Goal: Information Seeking & Learning: Learn about a topic

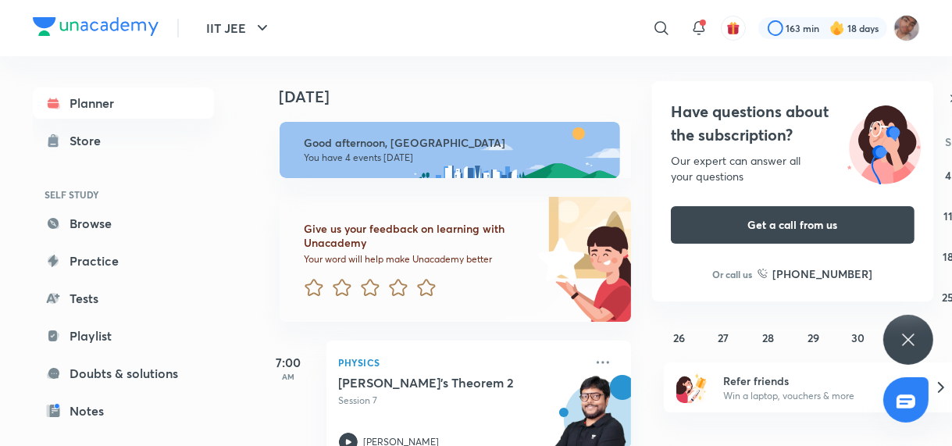
scroll to position [469, 0]
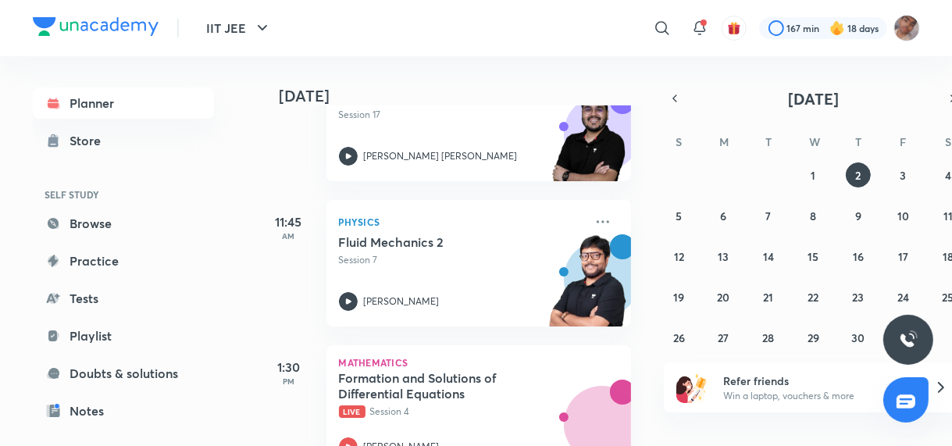
scroll to position [469, 0]
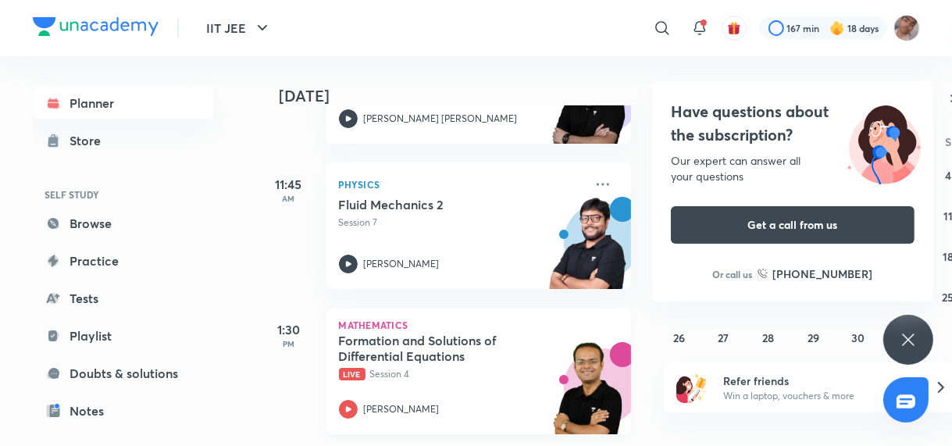
click at [471, 393] on div "Formation and Solutions of Differential Equations Live Session 4 Vineet Loomba" at bounding box center [461, 376] width 245 height 86
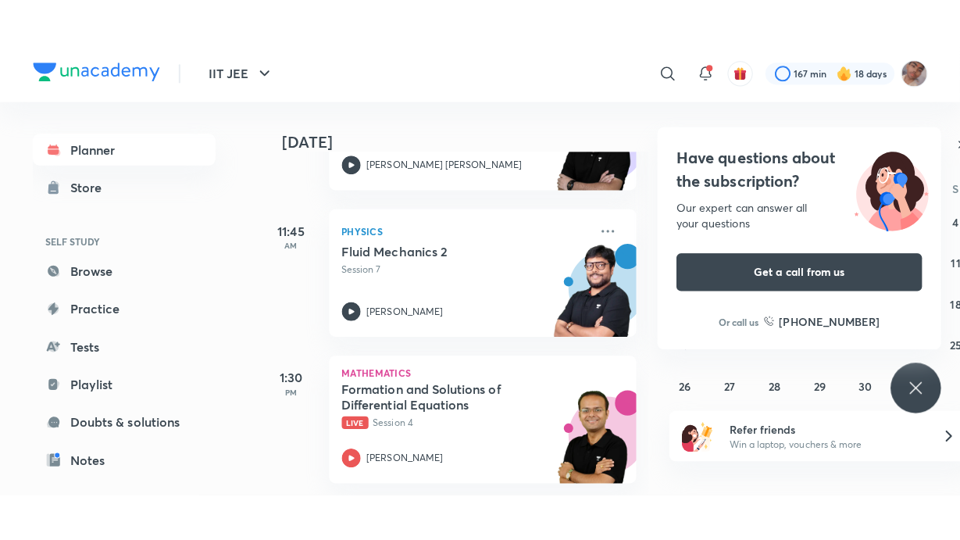
scroll to position [384, 0]
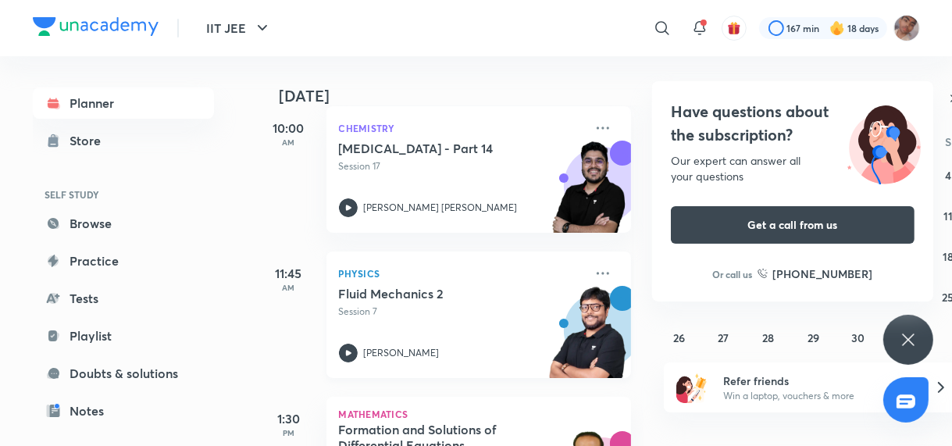
scroll to position [469, 0]
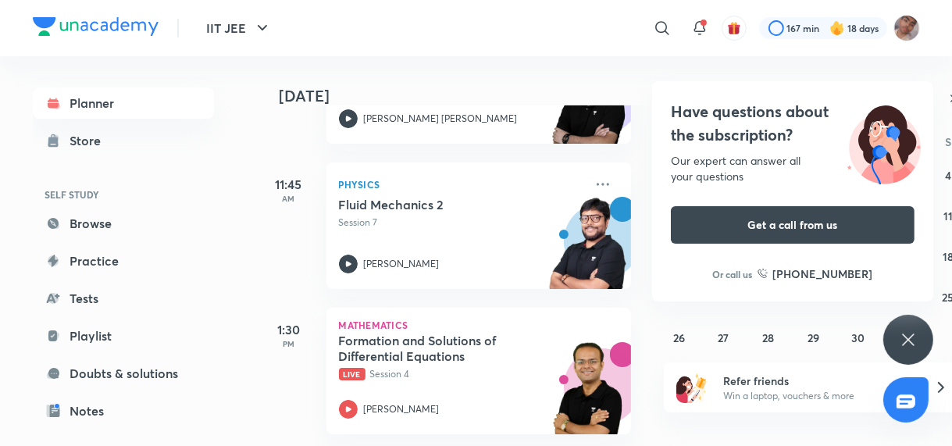
click at [908, 348] on icon at bounding box center [908, 339] width 19 height 19
